Goal: Task Accomplishment & Management: Manage account settings

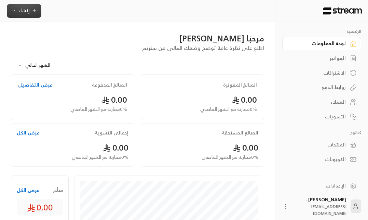
click at [28, 15] on button "إنشاء" at bounding box center [24, 11] width 35 height 14
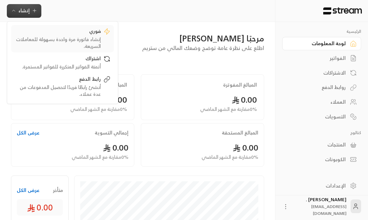
click at [104, 37] on div "فوري إنشاء فاتورة مرة واحدة بسهولة للمعاملات السريعة." at bounding box center [63, 39] width 96 height 22
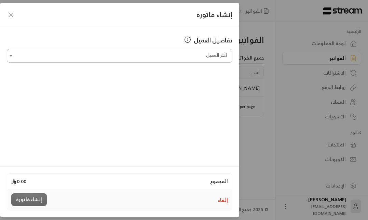
click at [140, 59] on input "اختر العميل" at bounding box center [120, 56] width 226 height 12
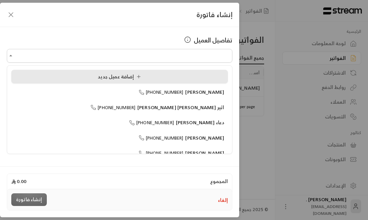
click at [110, 73] on span "إضافة عميل جديد" at bounding box center [121, 76] width 46 height 9
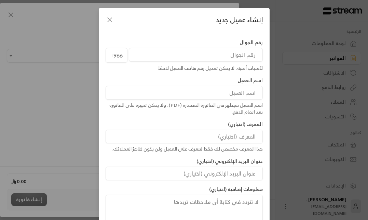
click at [206, 59] on input "tel" at bounding box center [196, 55] width 134 height 14
type input "505698776"
click at [235, 103] on div "اسم العميل سيظهر في الفاتورة المصدرة (PDF)، ولا يمكن تغييره على الفاتورة بعد ات…" at bounding box center [184, 109] width 157 height 14
click at [229, 96] on input at bounding box center [184, 93] width 157 height 14
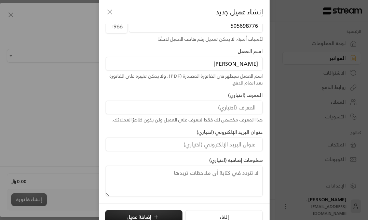
scroll to position [39, 0]
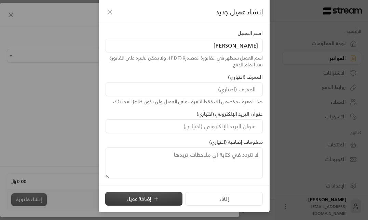
type input "[PERSON_NAME]"
click at [164, 200] on button "إضافة عميل" at bounding box center [143, 199] width 77 height 14
type input "**********"
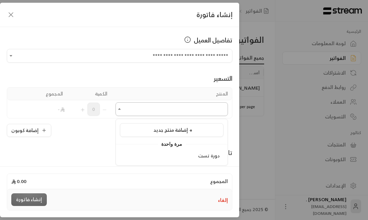
click at [170, 108] on input "اختر العميل" at bounding box center [172, 109] width 112 height 12
click at [184, 154] on div "دورة تست" at bounding box center [172, 155] width 96 height 7
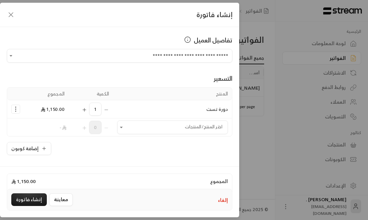
click at [55, 109] on span "1,150.00" at bounding box center [53, 109] width 24 height 9
click at [46, 110] on span "1,150.00" at bounding box center [53, 109] width 24 height 9
click at [24, 110] on td "Selected Products" at bounding box center [15, 109] width 17 height 18
click at [23, 110] on td "Selected Products" at bounding box center [15, 109] width 17 height 18
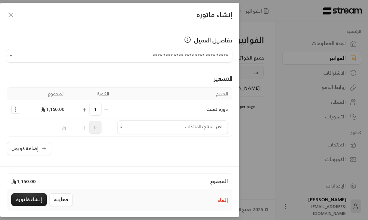
click at [15, 110] on icon "Selected Products" at bounding box center [15, 109] width 7 height 7
click at [100, 157] on div "**********" at bounding box center [119, 95] width 239 height 137
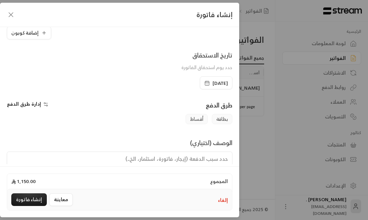
scroll to position [142, 0]
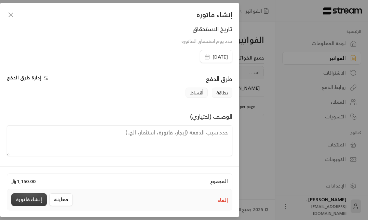
click at [26, 200] on button "إنشاء فاتورة" at bounding box center [29, 199] width 36 height 13
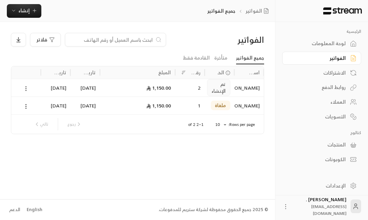
click at [25, 88] on icon at bounding box center [26, 88] width 6 height 6
click at [241, 86] on div at bounding box center [184, 110] width 368 height 220
click at [200, 84] on div "2" at bounding box center [190, 87] width 22 height 17
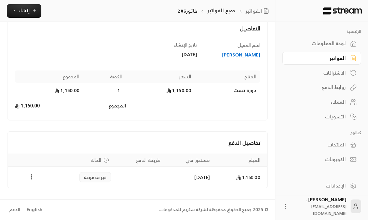
scroll to position [57, 0]
click at [37, 183] on td "Payments" at bounding box center [31, 176] width 47 height 21
click at [31, 176] on circle "Payments" at bounding box center [31, 176] width 1 height 1
click at [54, 160] on div at bounding box center [184, 110] width 368 height 220
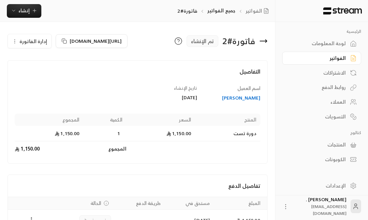
click at [14, 44] on icon "button" at bounding box center [14, 41] width 5 height 5
click at [39, 80] on link "إلغاء" at bounding box center [33, 73] width 42 height 12
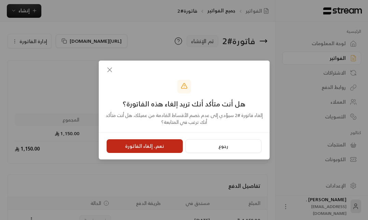
click at [152, 144] on button "نعم، إلغاء الفاتورة" at bounding box center [145, 146] width 76 height 14
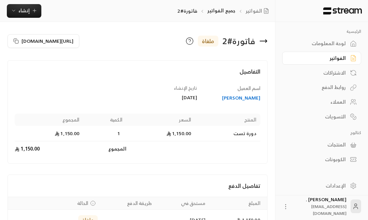
click at [347, 56] on link "الفواتير" at bounding box center [321, 58] width 79 height 13
